Goal: Task Accomplishment & Management: Use online tool/utility

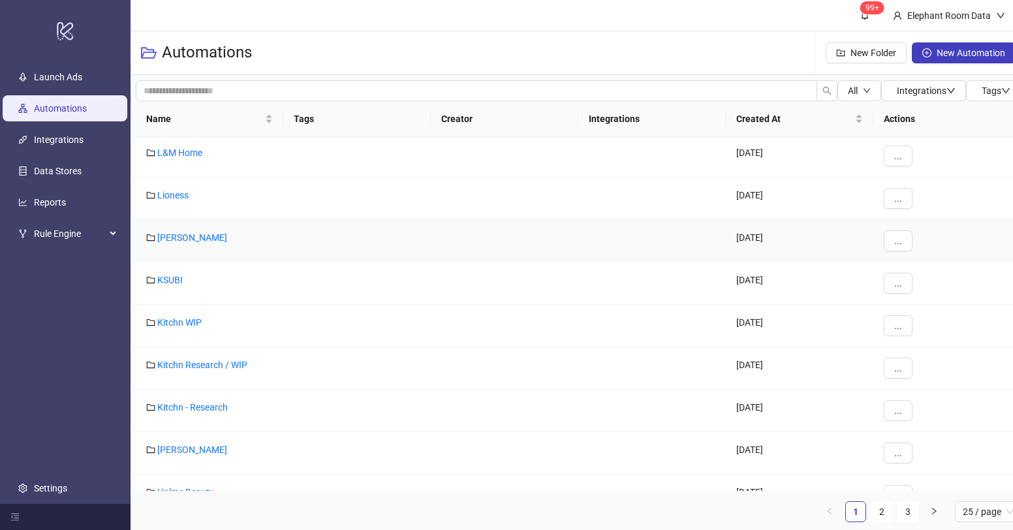
scroll to position [551, 0]
drag, startPoint x: 207, startPoint y: 179, endPoint x: 202, endPoint y: 172, distance: 8.0
click at [205, 177] on div "[PERSON_NAME] [DATE] ... L&M Home [DATE] ... Lioness [DATE] ... [PERSON_NAME] […" at bounding box center [578, 328] width 885 height 467
click at [189, 155] on link "L&M Home" at bounding box center [179, 155] width 45 height 10
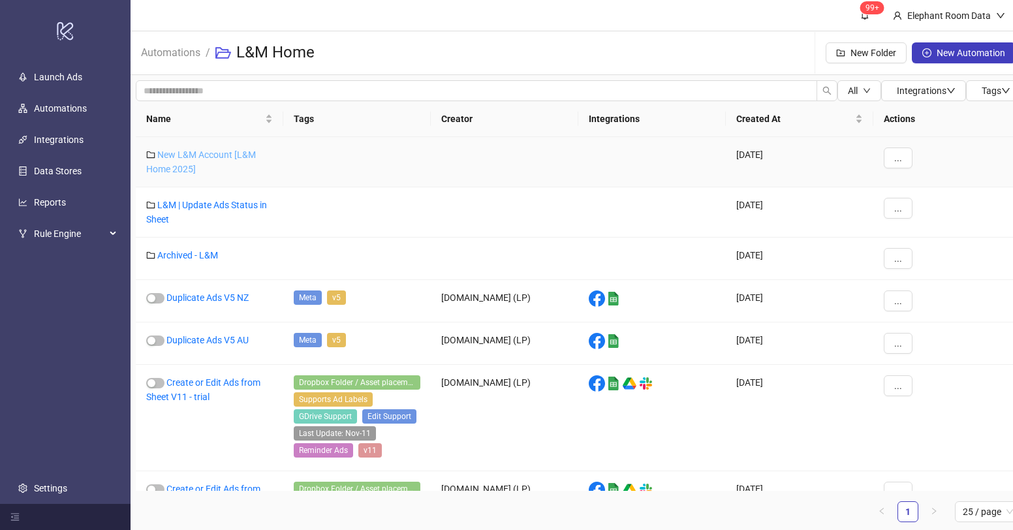
click at [204, 157] on link "New L&M Account [L&M Home 2025]" at bounding box center [201, 161] width 110 height 25
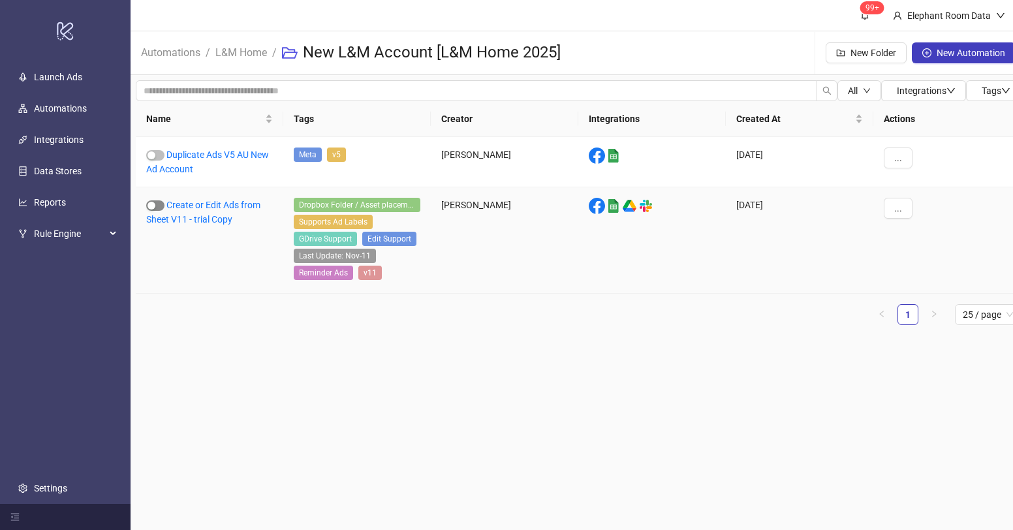
click at [154, 208] on div "button" at bounding box center [151, 206] width 8 height 8
click at [223, 218] on link "Create or Edit Ads from Sheet V11 - trial Copy" at bounding box center [203, 212] width 114 height 25
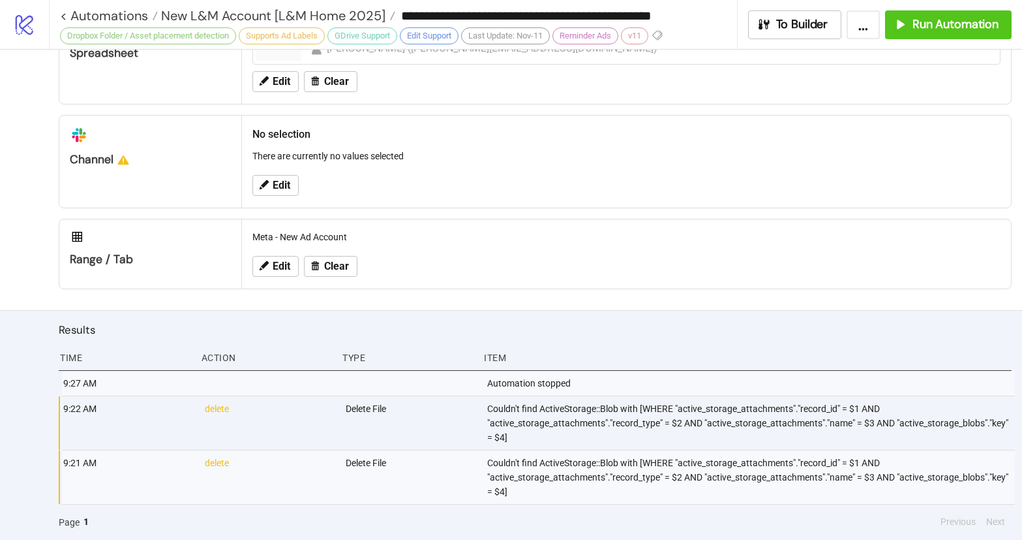
scroll to position [688, 0]
